Goal: Task Accomplishment & Management: Manage account settings

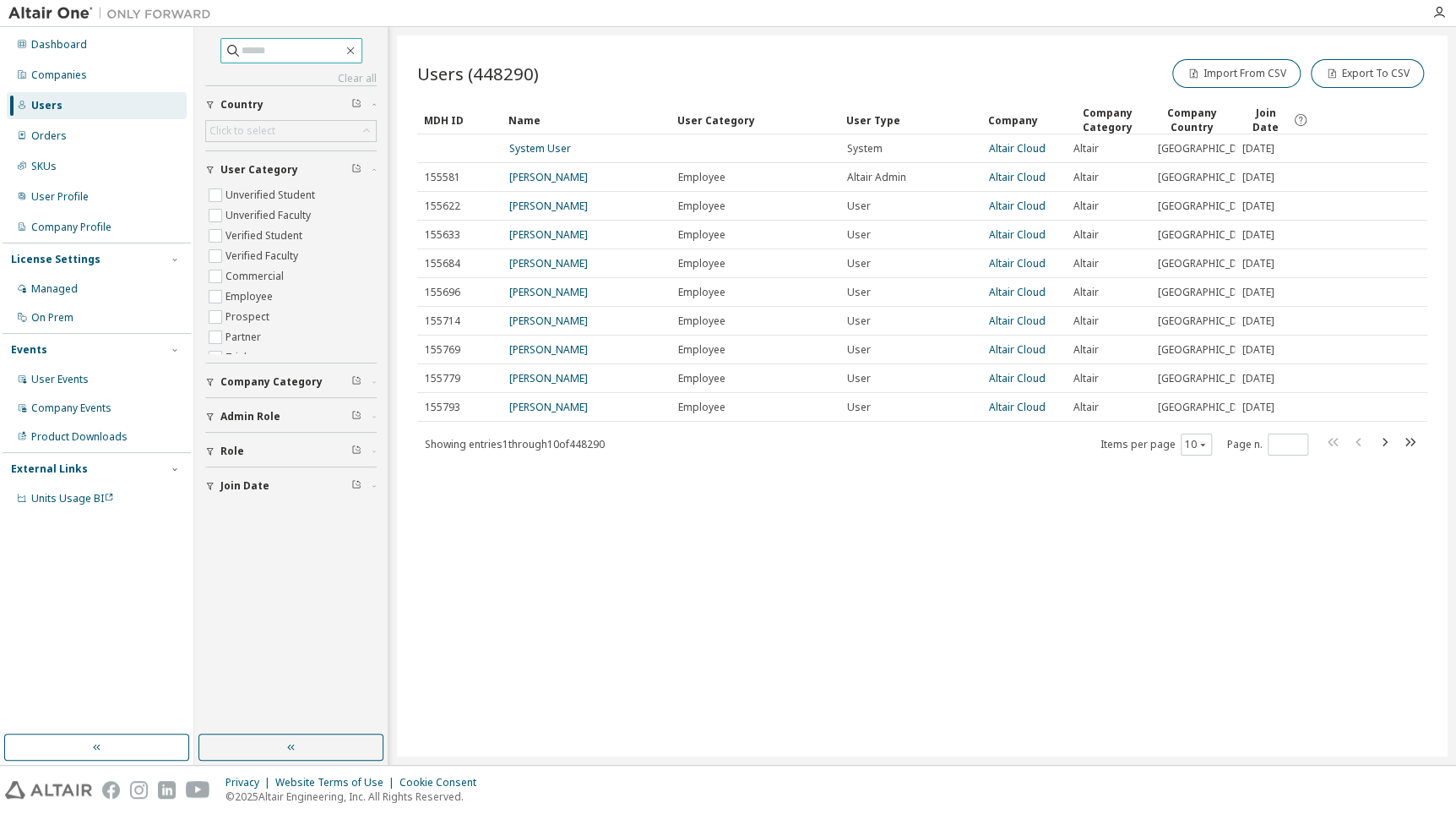
click at [298, 43] on input "text" at bounding box center [292, 50] width 102 height 17
drag, startPoint x: 64, startPoint y: 63, endPoint x: 73, endPoint y: 63, distance: 9.0
click at [69, 63] on div "Companies" at bounding box center [96, 75] width 180 height 27
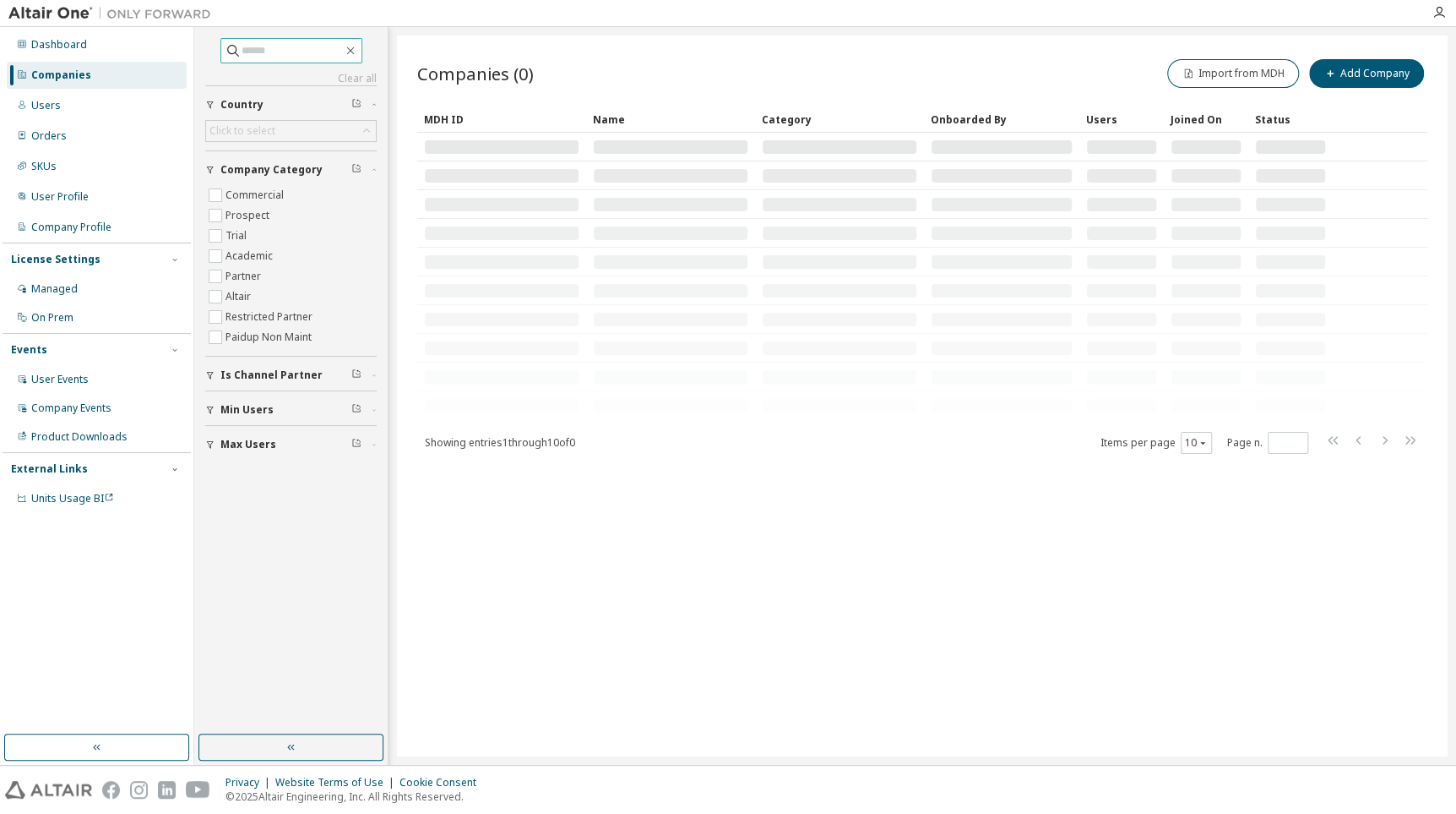
drag, startPoint x: 73, startPoint y: 63, endPoint x: 286, endPoint y: 52, distance: 213.3
click at [286, 52] on input "text" at bounding box center [292, 50] width 102 height 17
paste input "**********"
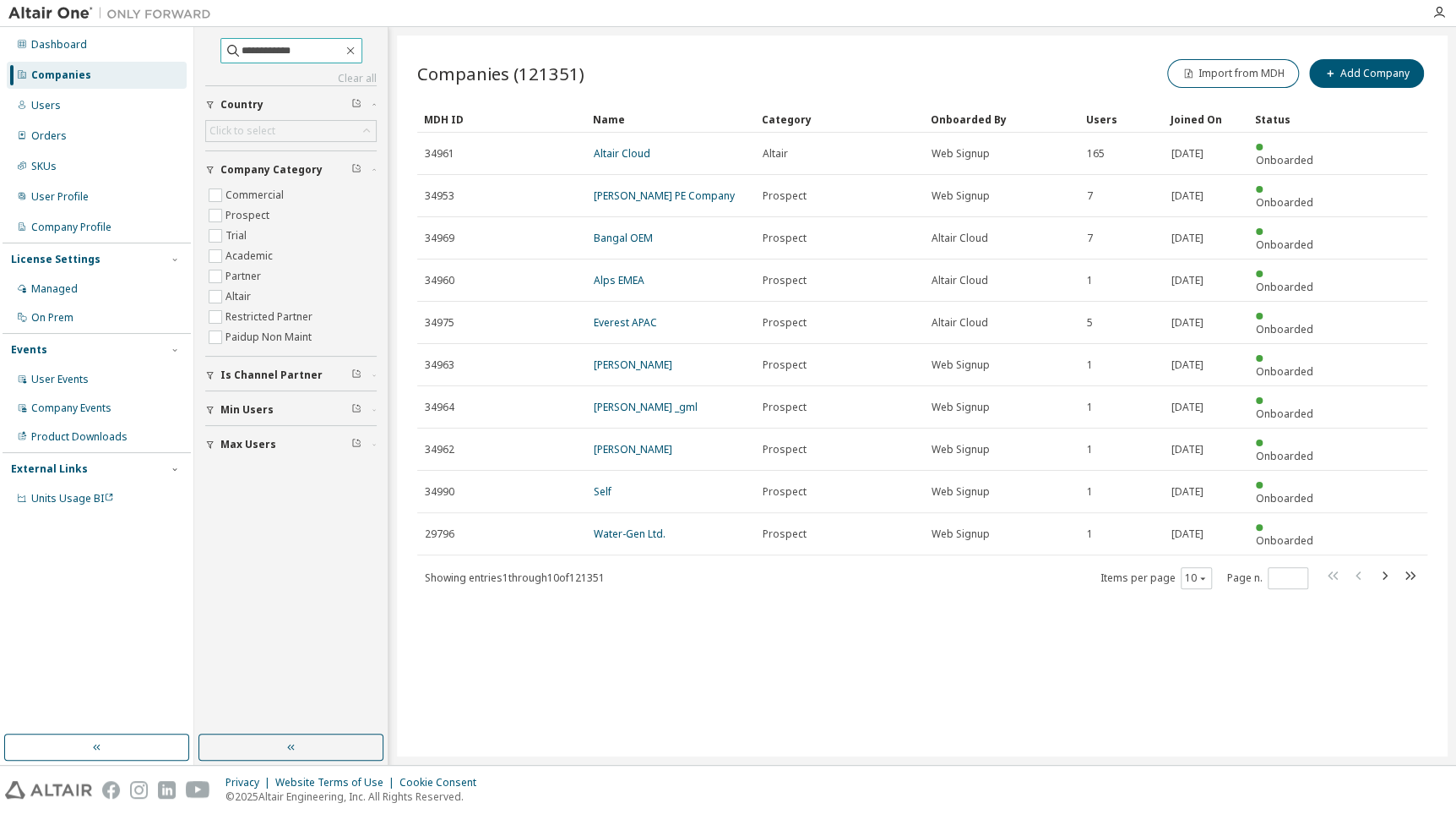
type input "**********"
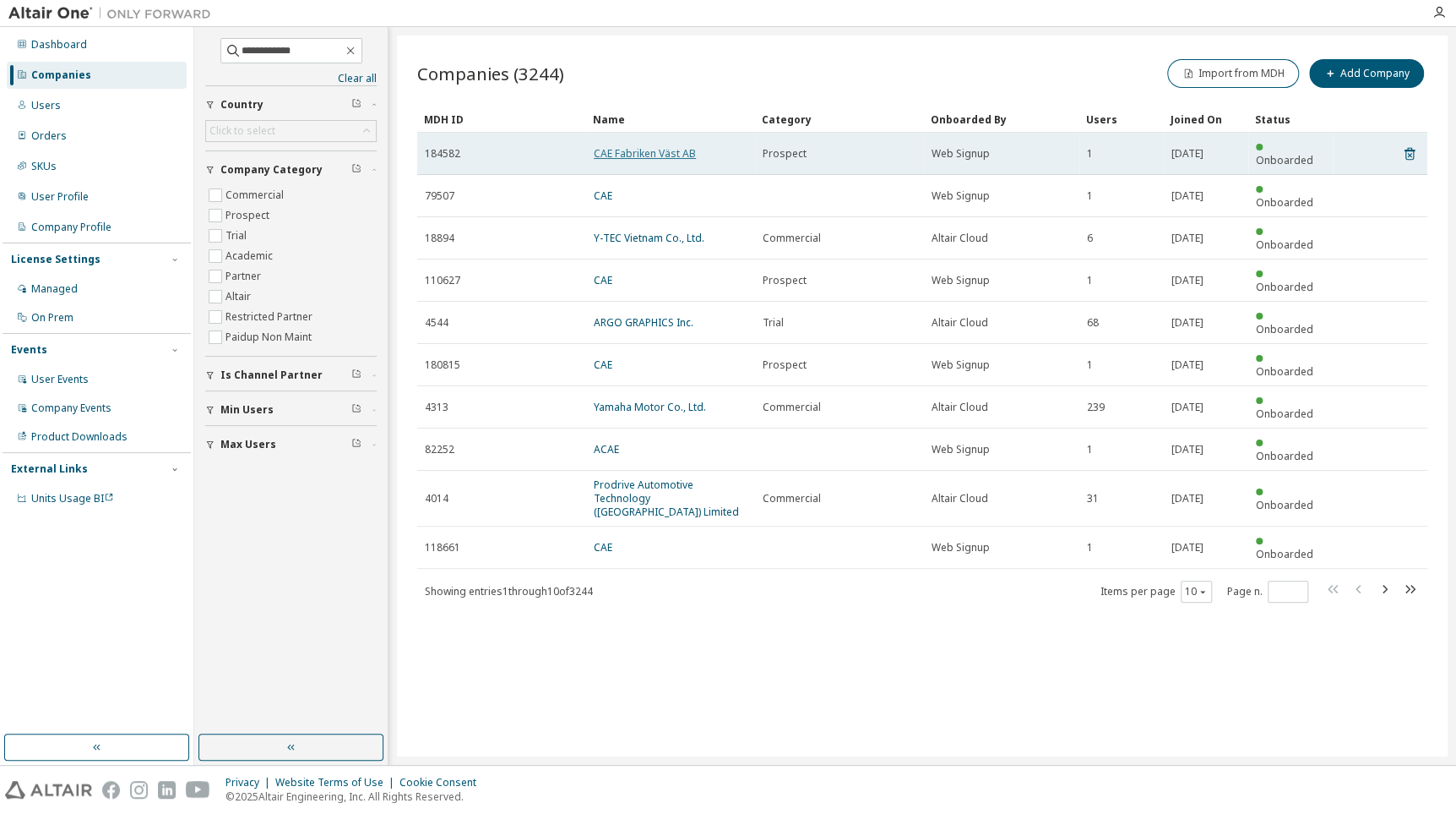
click at [670, 146] on link "CAE Fabriken Väst AB" at bounding box center [645, 153] width 102 height 15
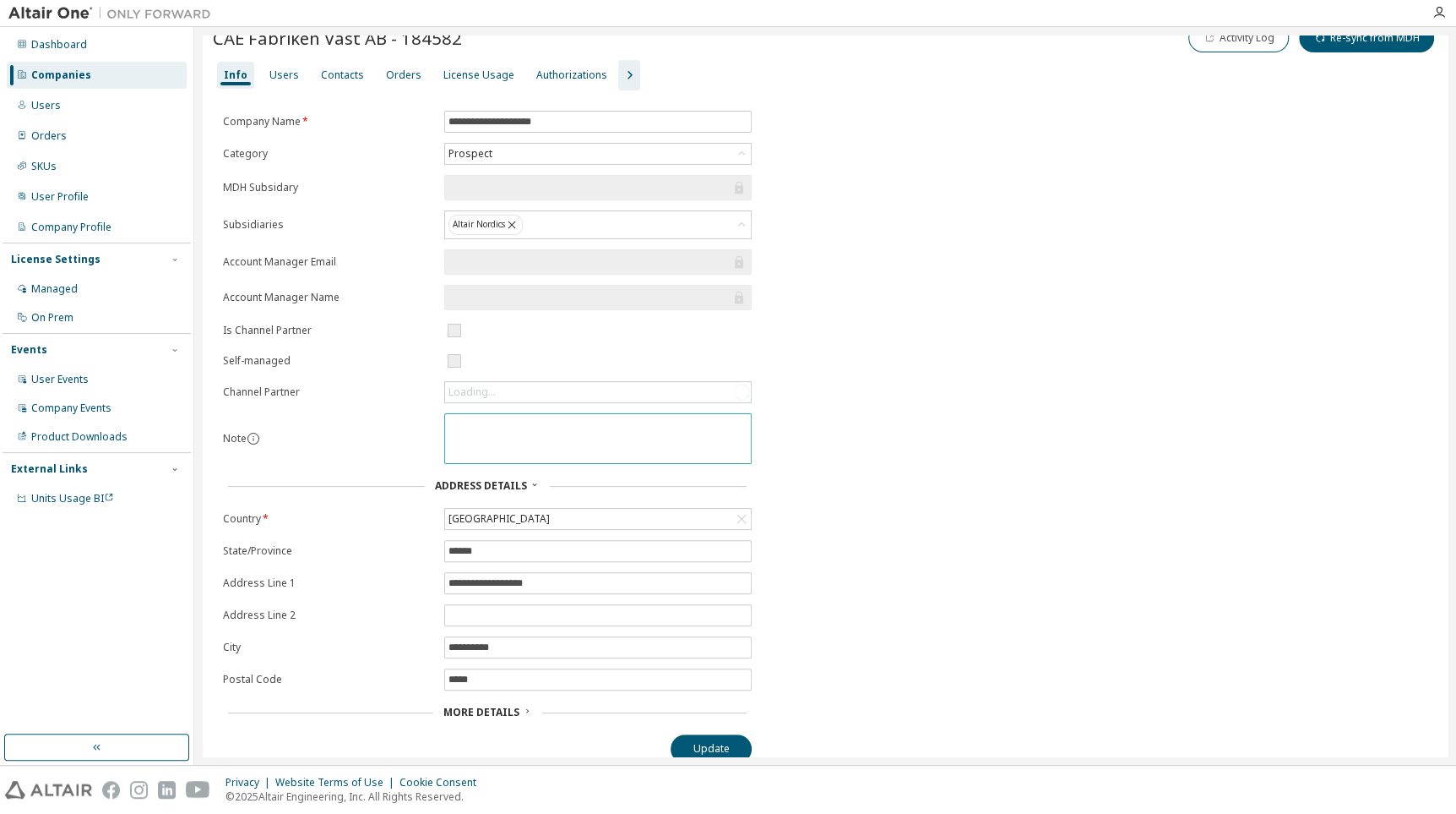
scroll to position [40, 0]
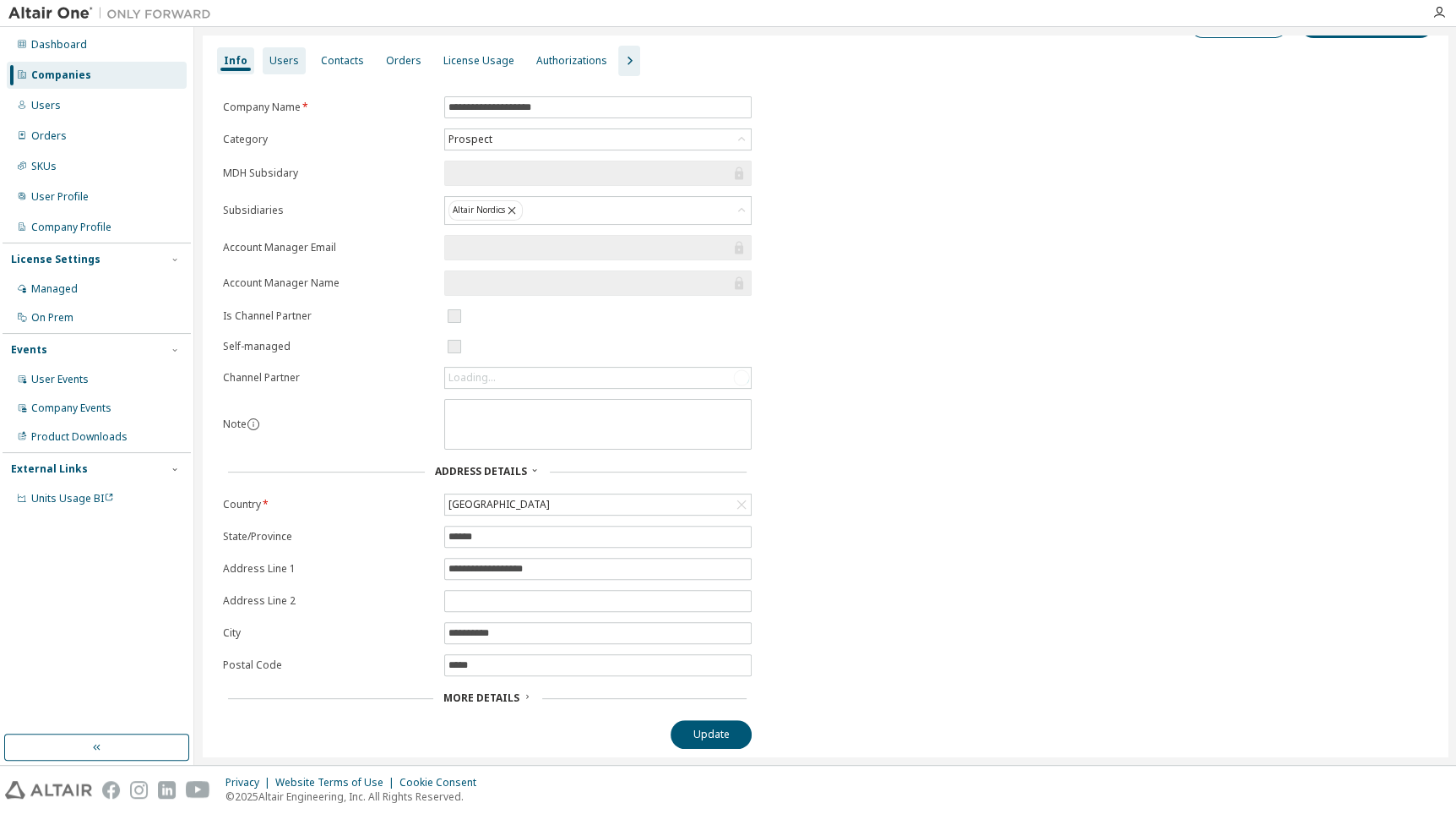
click at [273, 61] on div "Users" at bounding box center [284, 61] width 30 height 14
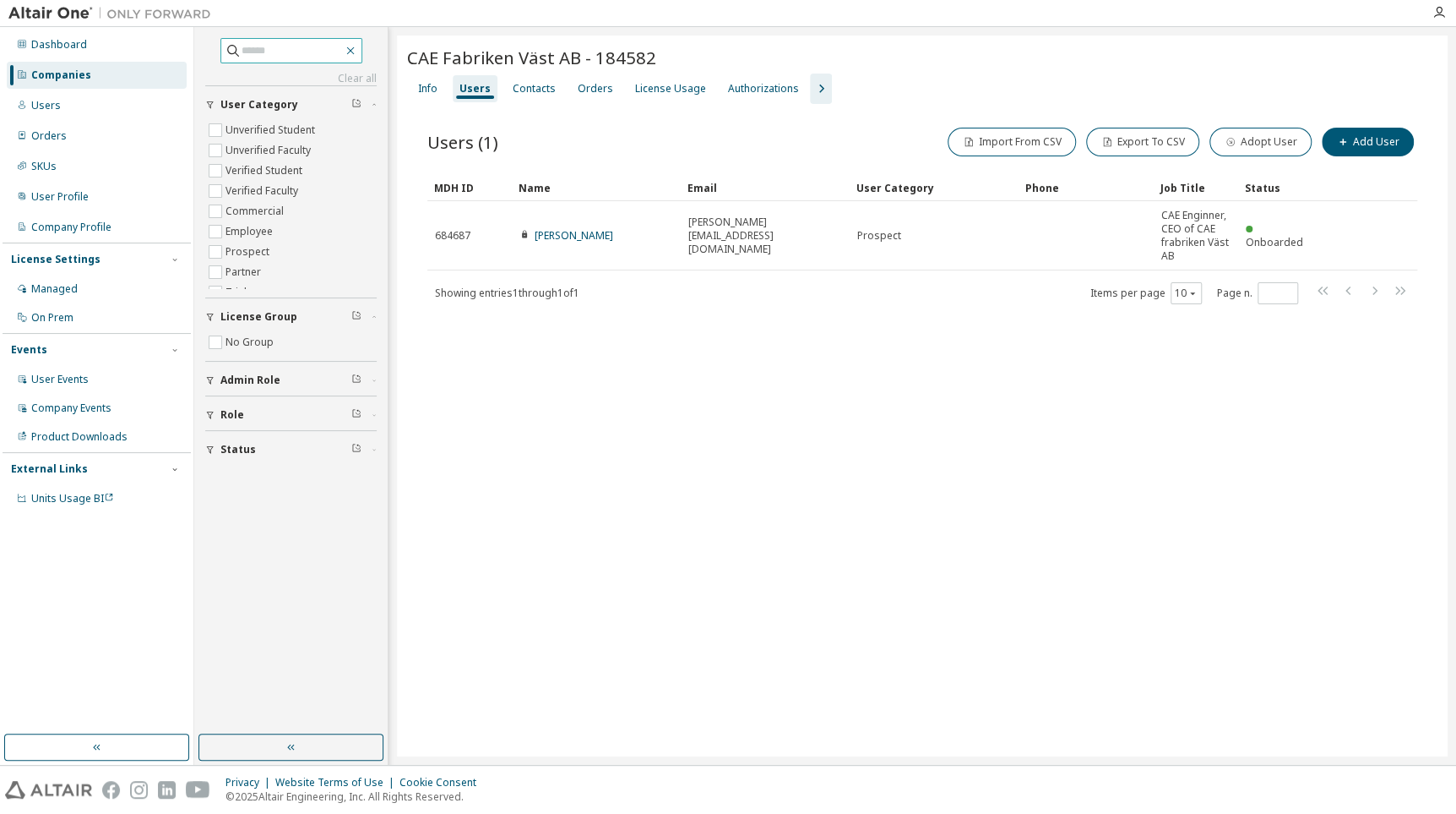
click at [358, 51] on icon "button" at bounding box center [351, 51] width 14 height 14
click at [426, 89] on div "Info" at bounding box center [428, 89] width 19 height 14
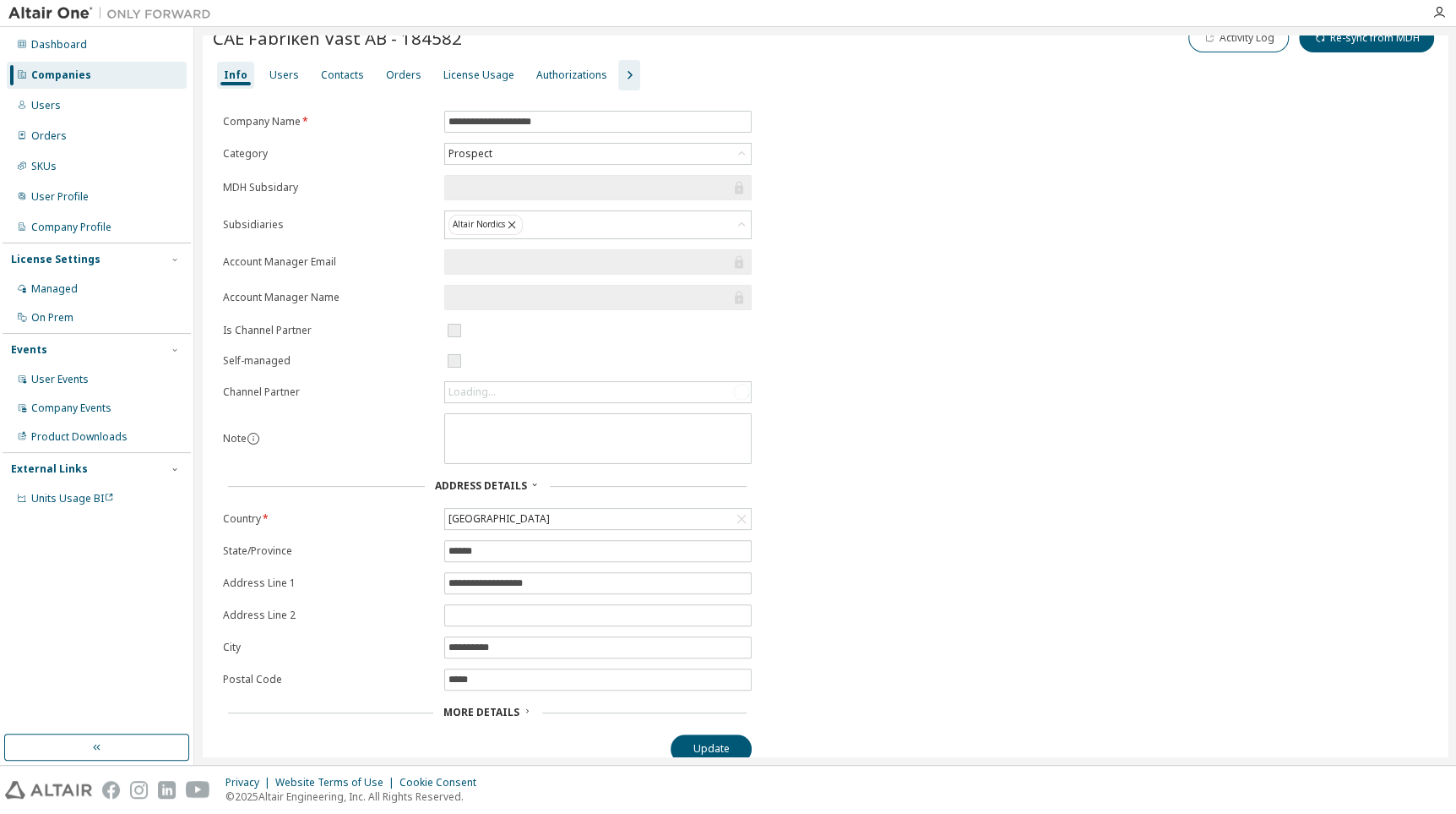
scroll to position [40, 0]
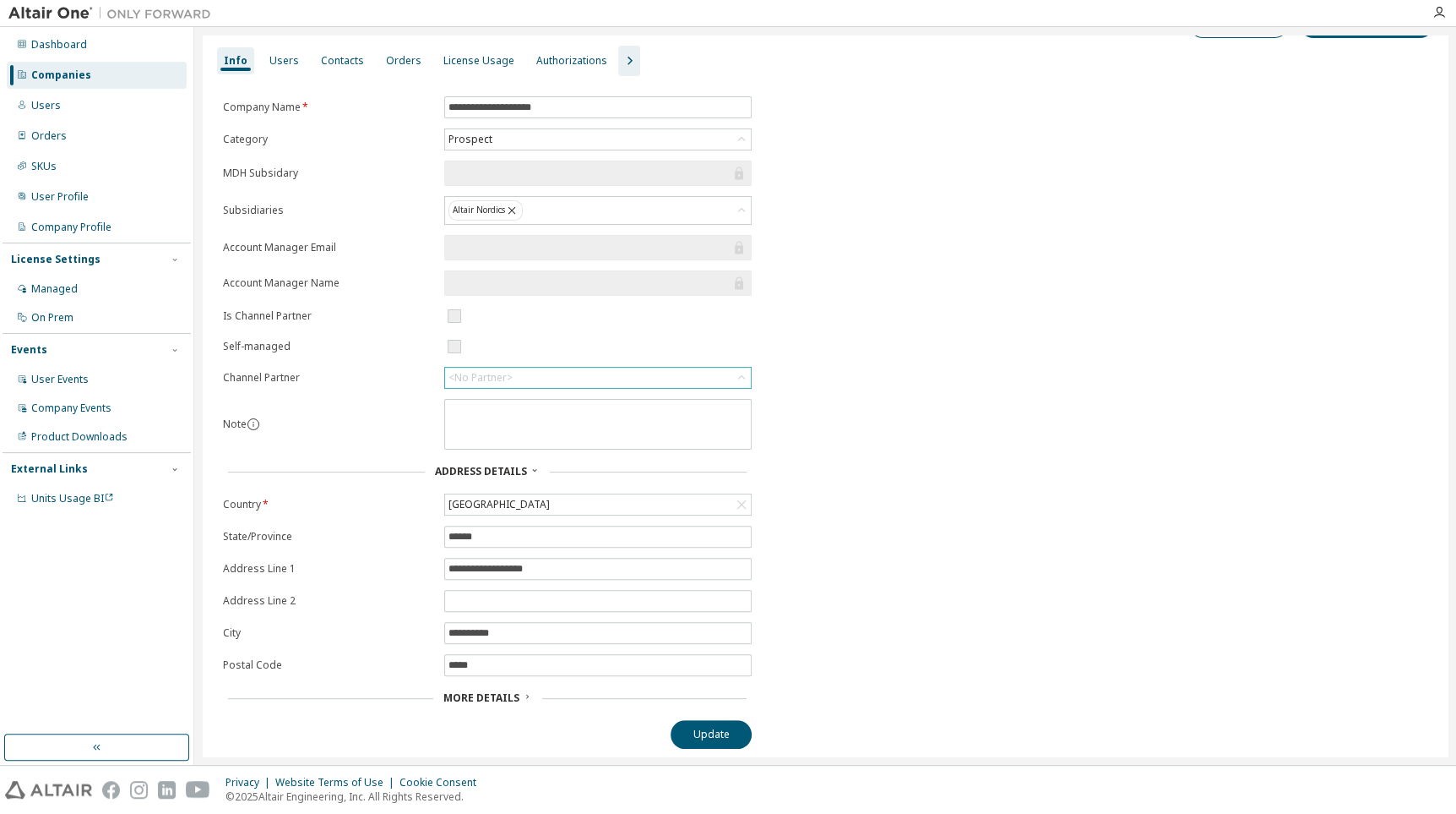
click at [640, 369] on div "<No Partner>" at bounding box center [598, 377] width 306 height 20
click at [611, 443] on li "Symetri AB" at bounding box center [597, 441] width 302 height 22
click at [717, 738] on button "Update" at bounding box center [710, 734] width 81 height 29
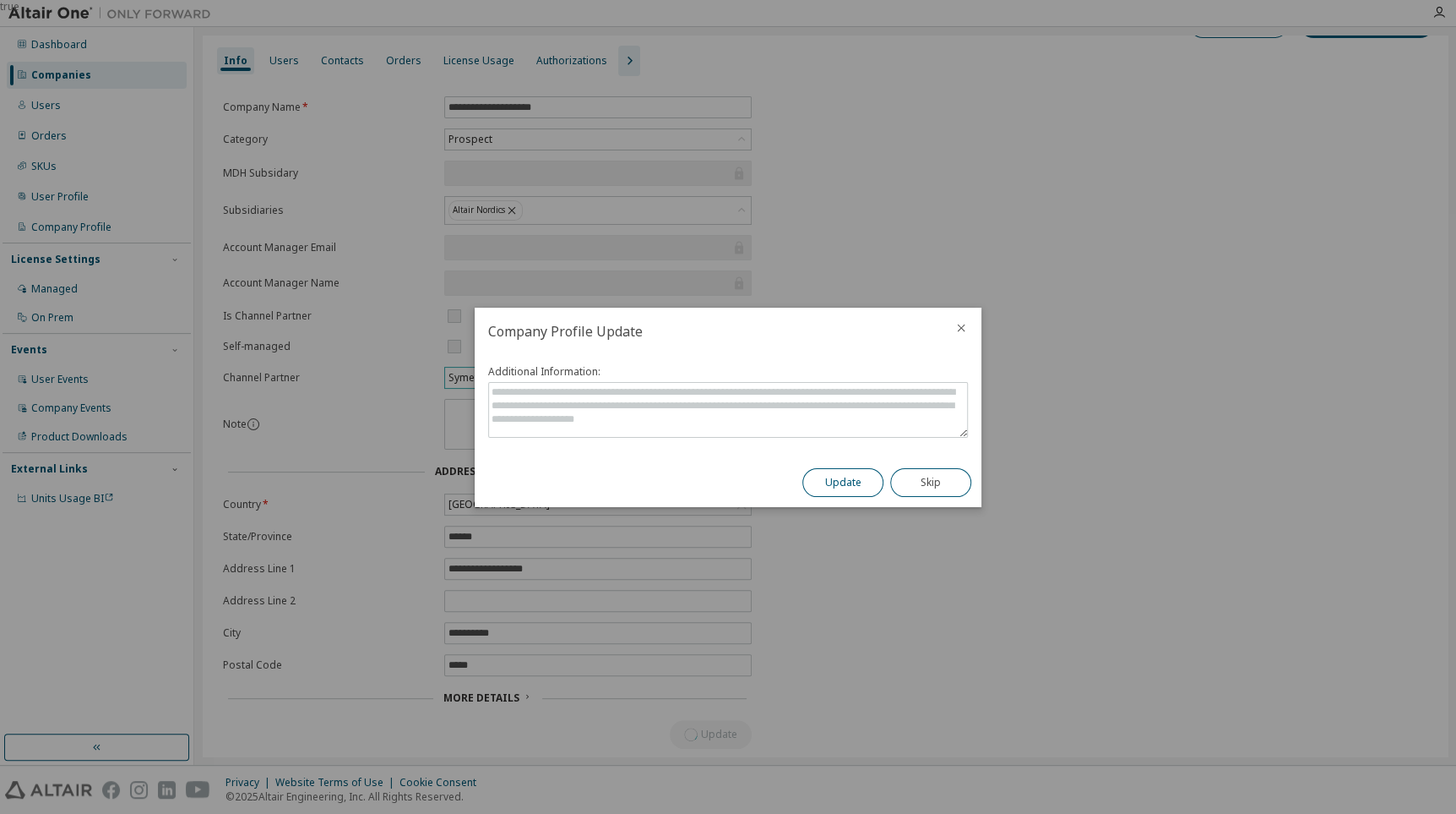
click at [843, 469] on button "Update" at bounding box center [842, 482] width 81 height 29
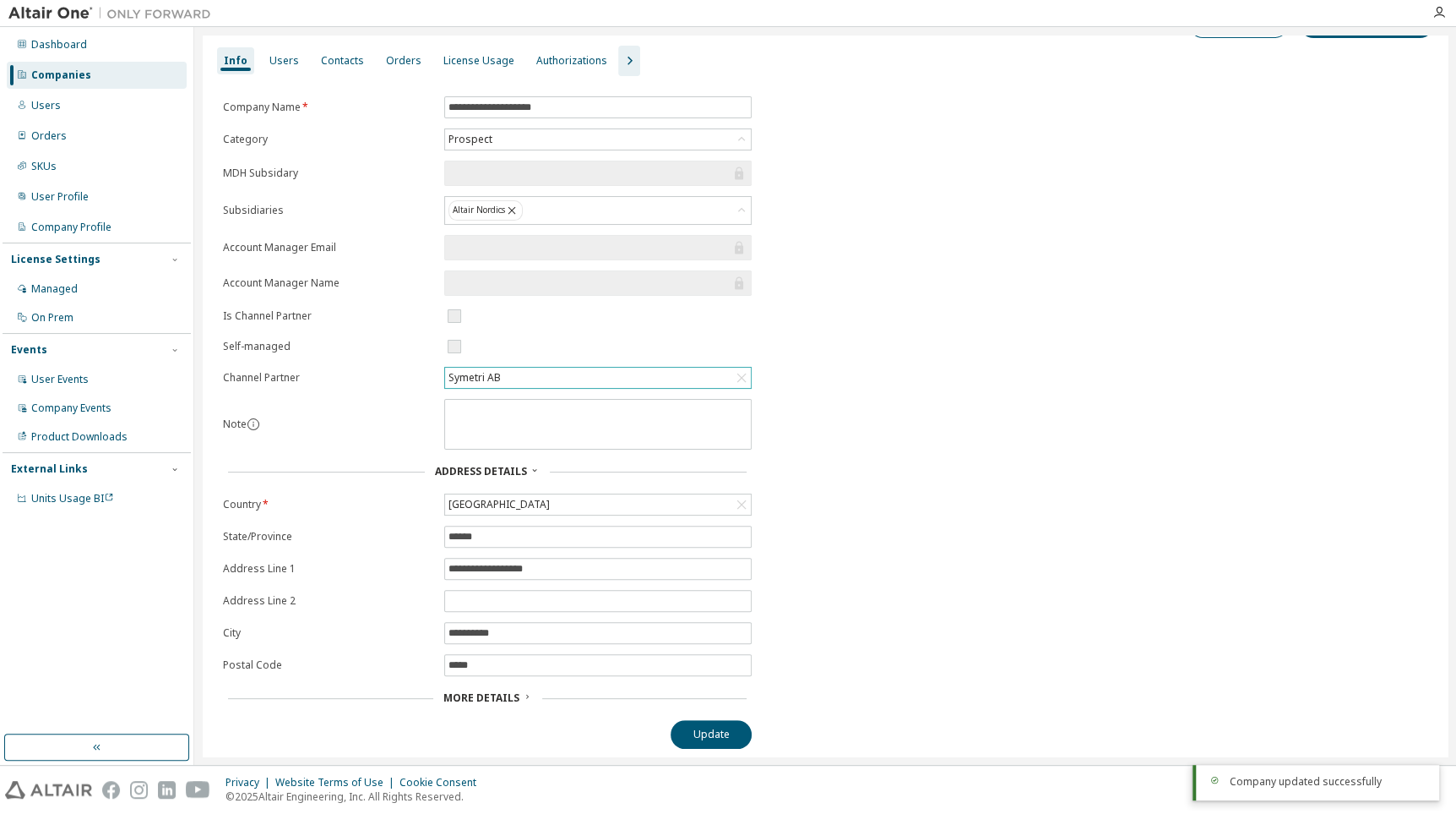
click at [293, 43] on div "CAE Fabriken Väst AB - 184582 Activity Log Re-sync from MDH" at bounding box center [825, 26] width 1225 height 40
click at [275, 59] on div "Users" at bounding box center [284, 61] width 30 height 14
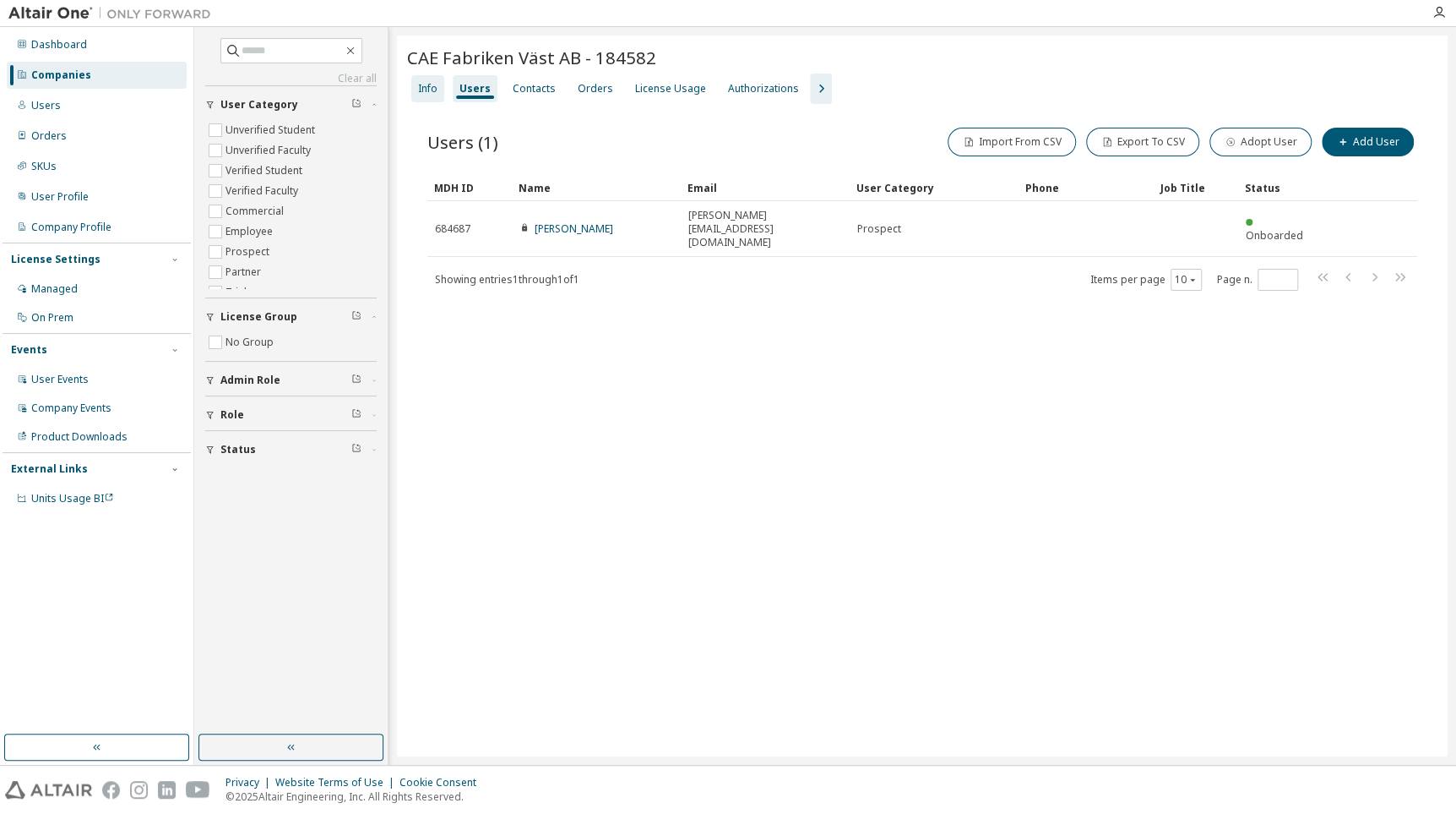
click at [426, 87] on div "Info" at bounding box center [428, 89] width 19 height 14
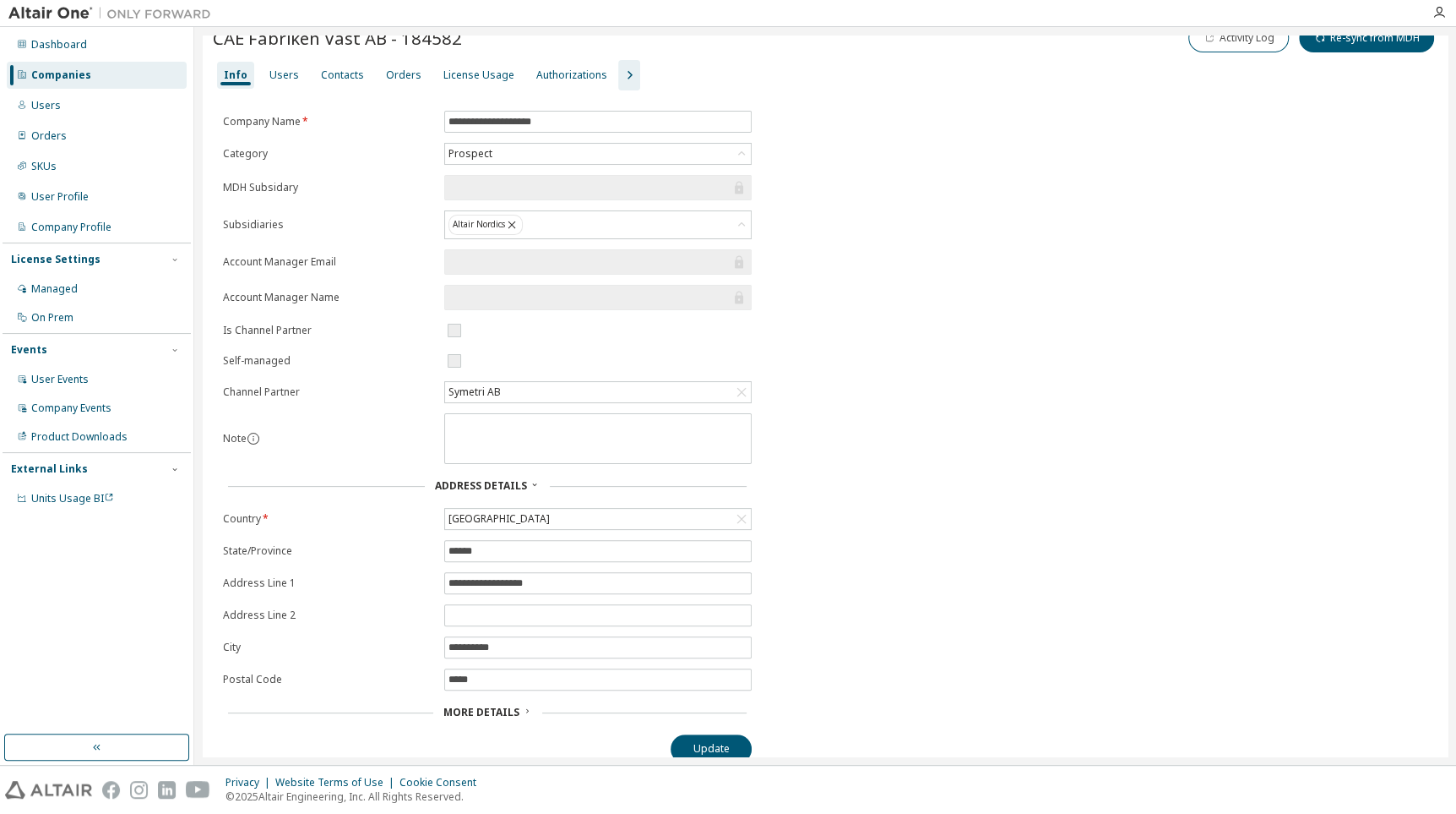
scroll to position [40, 0]
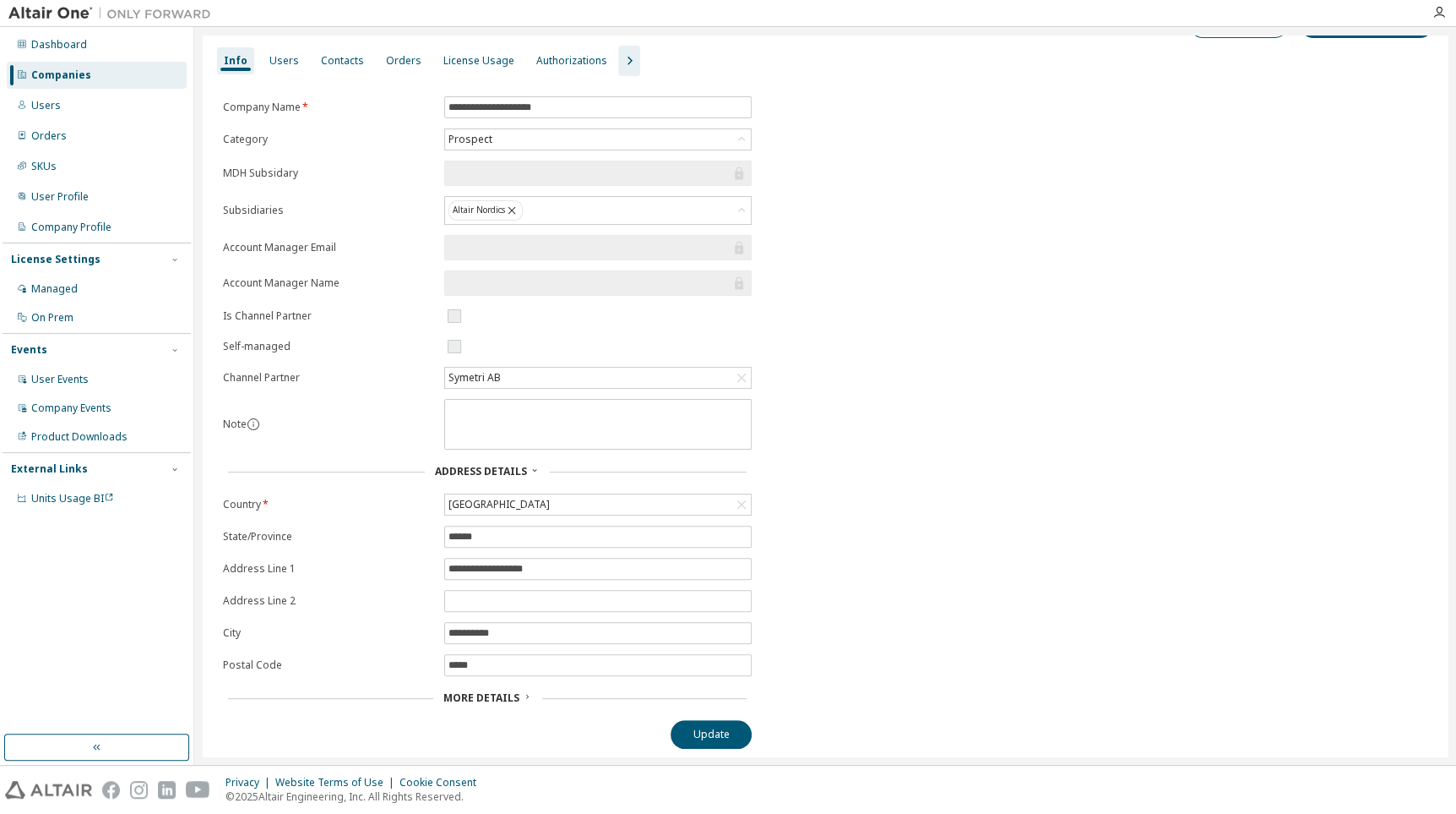
click at [477, 693] on span "More Details" at bounding box center [482, 698] width 76 height 15
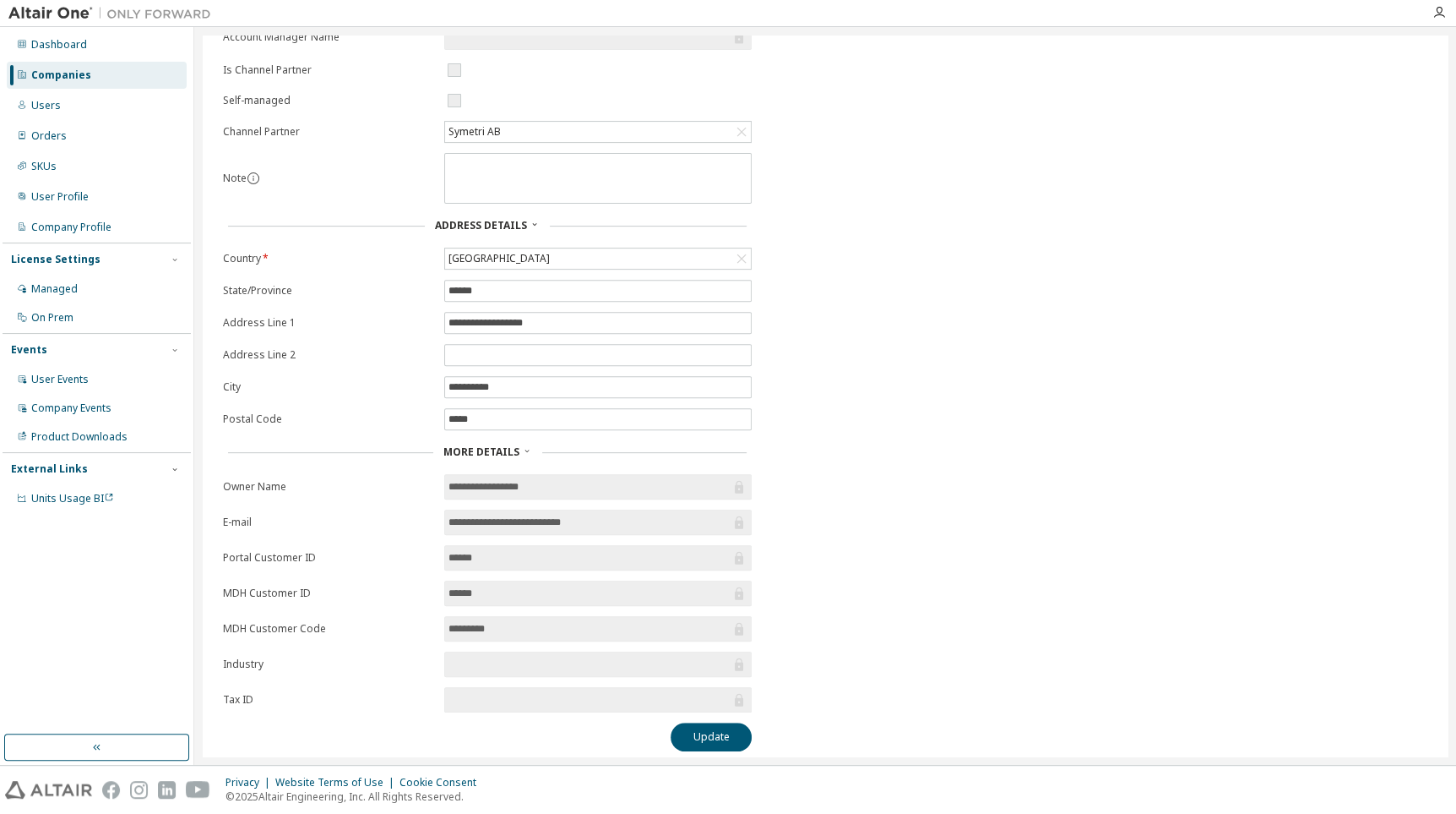
scroll to position [288, 0]
